Goal: Information Seeking & Learning: Understand process/instructions

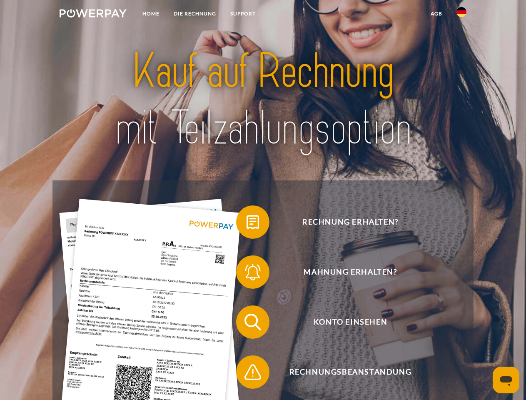
click at [93, 15] on img at bounding box center [93, 13] width 67 height 8
click at [461, 15] on img at bounding box center [461, 12] width 10 height 10
click at [436, 14] on link "agb" at bounding box center [436, 13] width 26 height 15
click at [246, 224] on span at bounding box center [240, 222] width 42 height 42
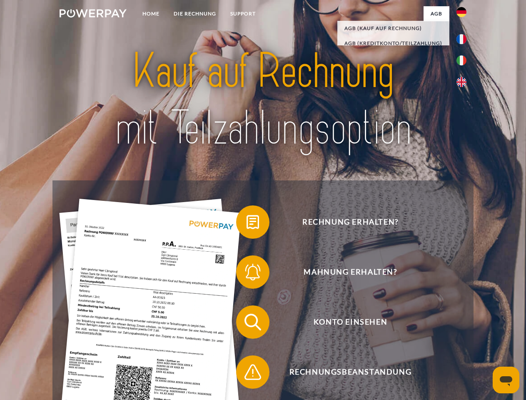
click at [246, 273] on span at bounding box center [240, 272] width 42 height 42
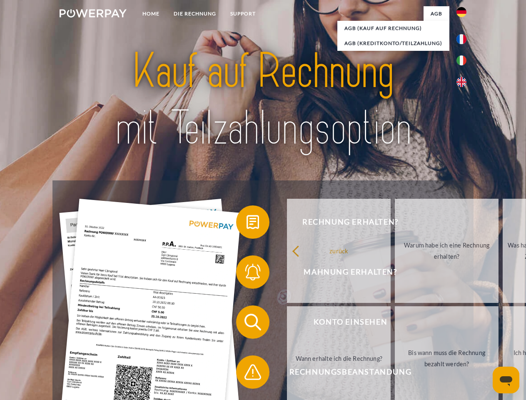
click at [395, 323] on link "Bis wann muss die Rechnung bezahlt werden?" at bounding box center [447, 358] width 104 height 104
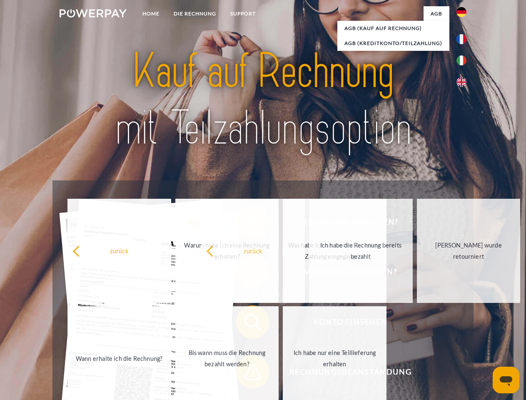
click at [246, 373] on span at bounding box center [240, 372] width 42 height 42
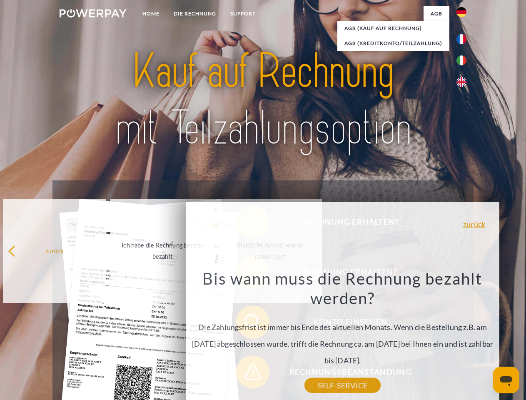
click at [506, 380] on icon "Messaging-Fenster öffnen" at bounding box center [505, 381] width 12 height 10
